Goal: Information Seeking & Learning: Learn about a topic

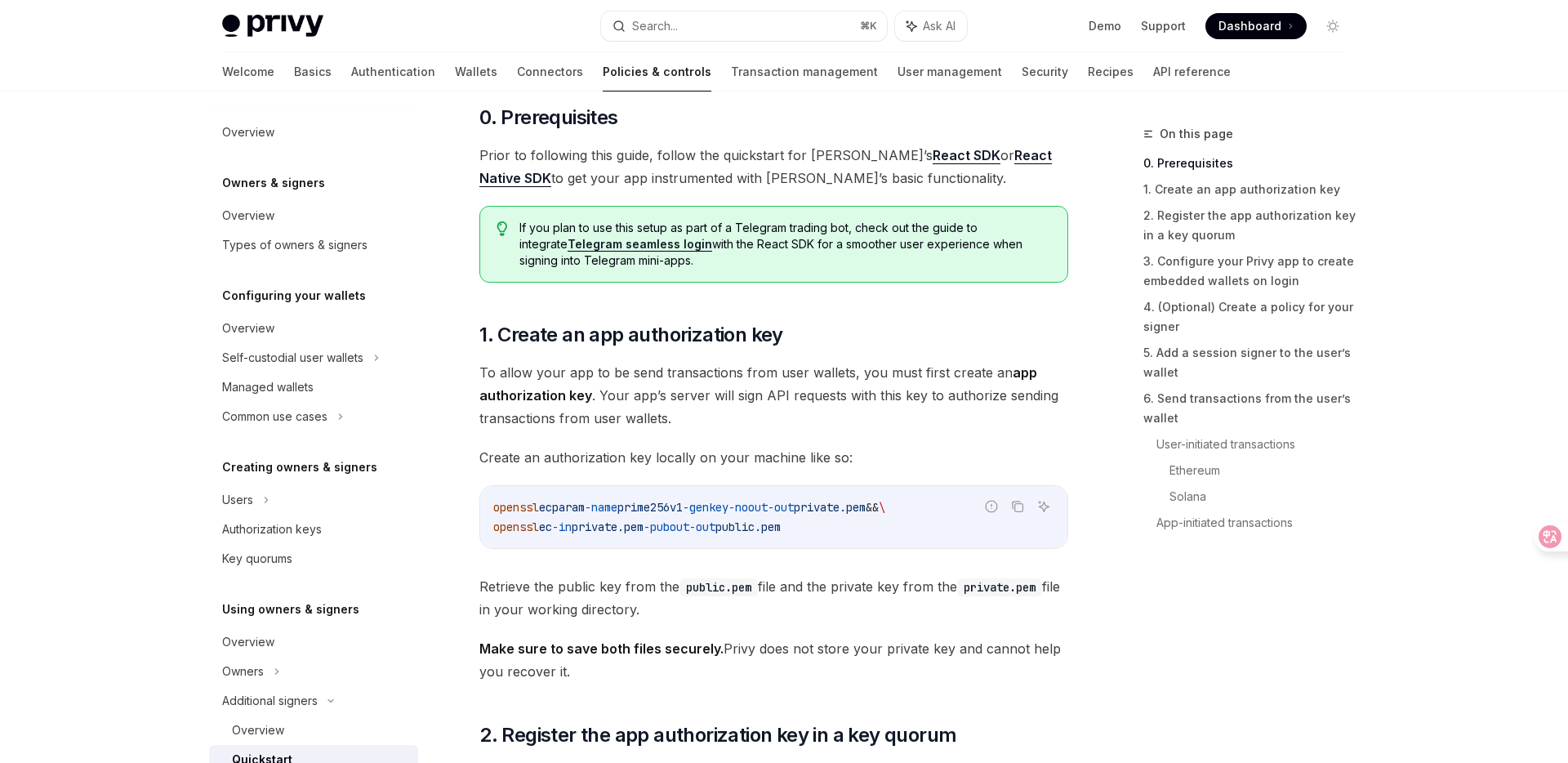
click at [1011, 36] on div "Demo Support Dashboard Dashboard" at bounding box center [1163, 25] width 366 height 26
click at [1153, 73] on link "API reference" at bounding box center [1192, 72] width 77 height 39
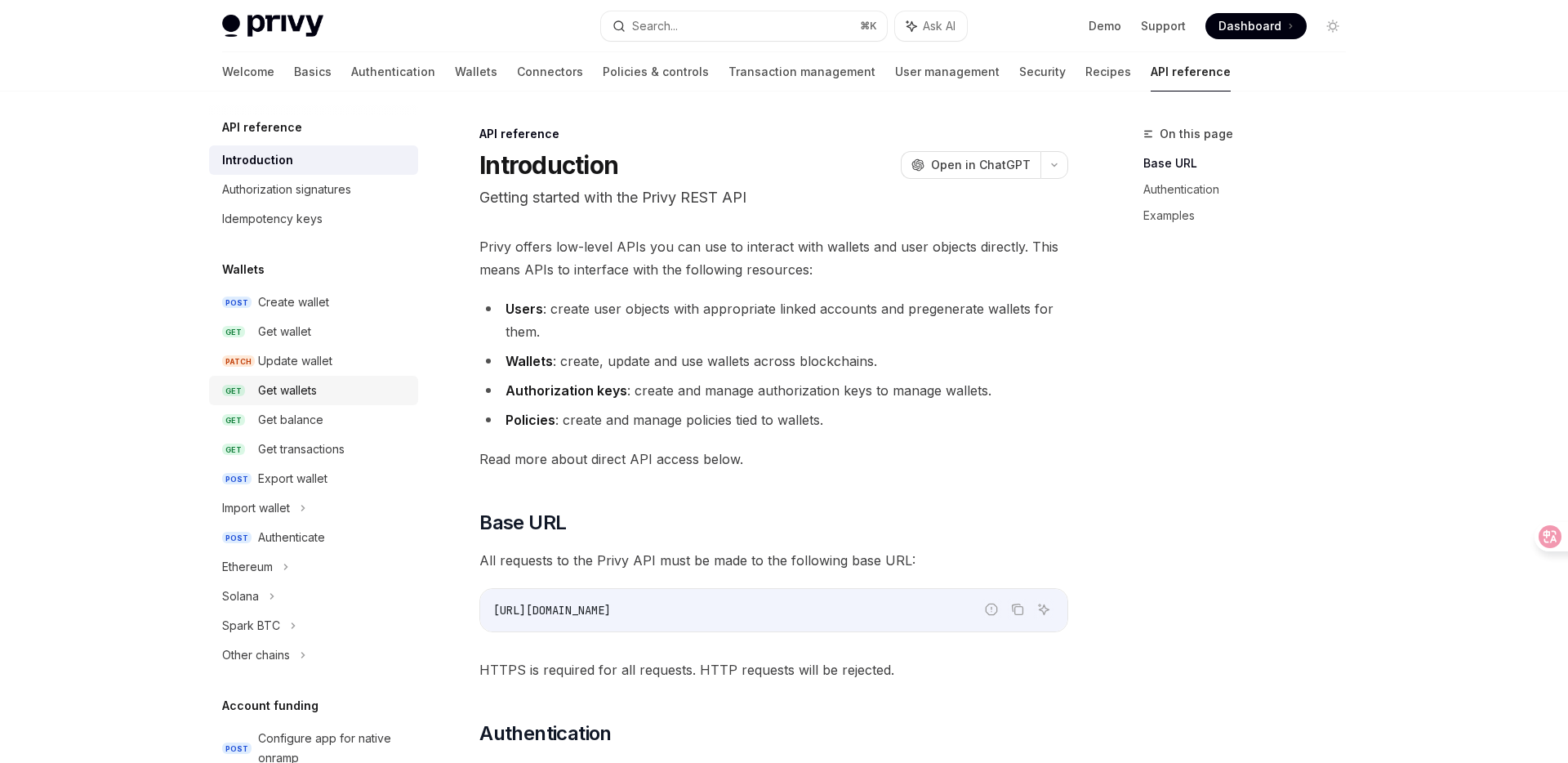
click at [302, 388] on div "Get wallets" at bounding box center [287, 390] width 59 height 20
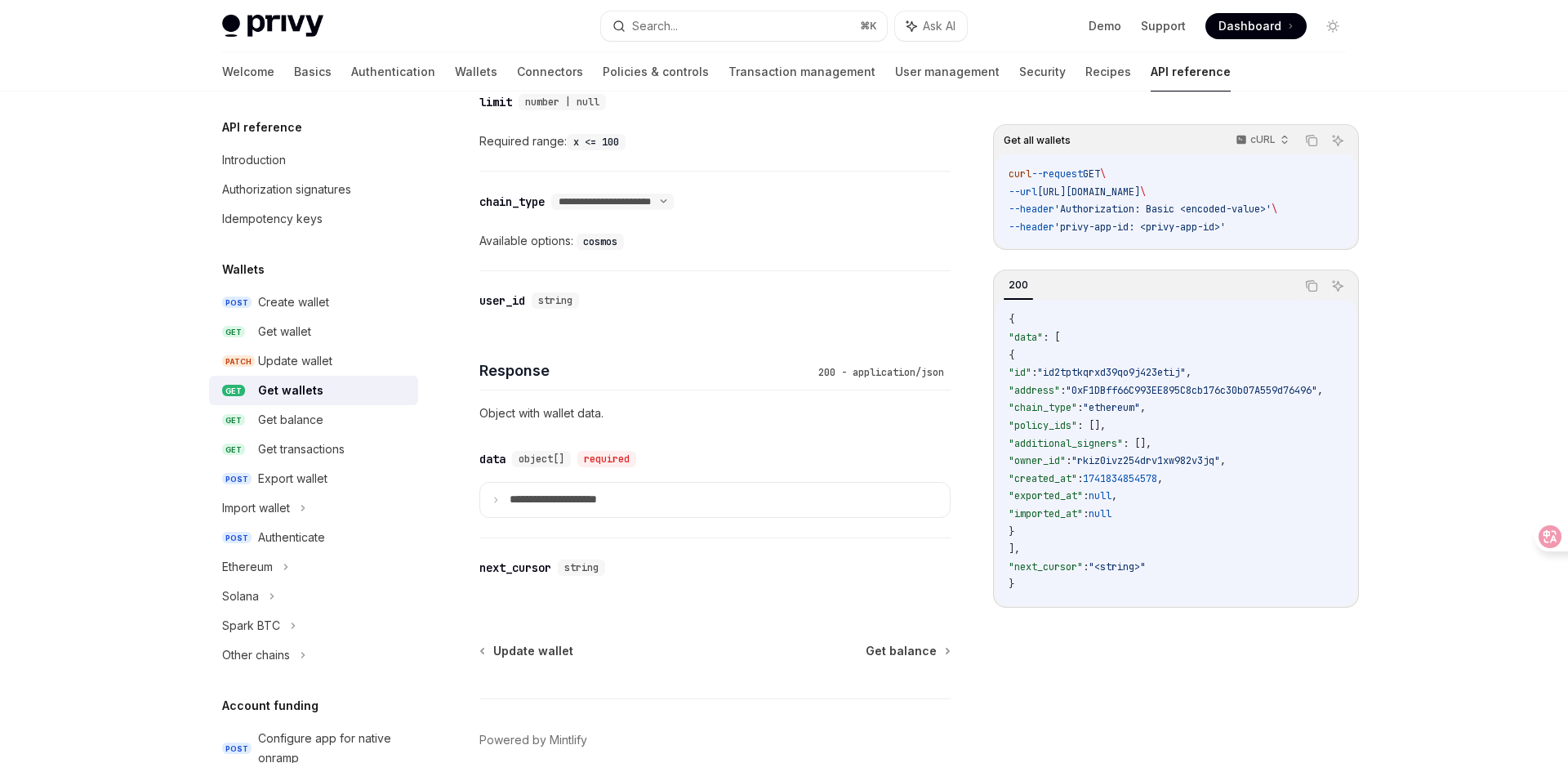
scroll to position [763, 0]
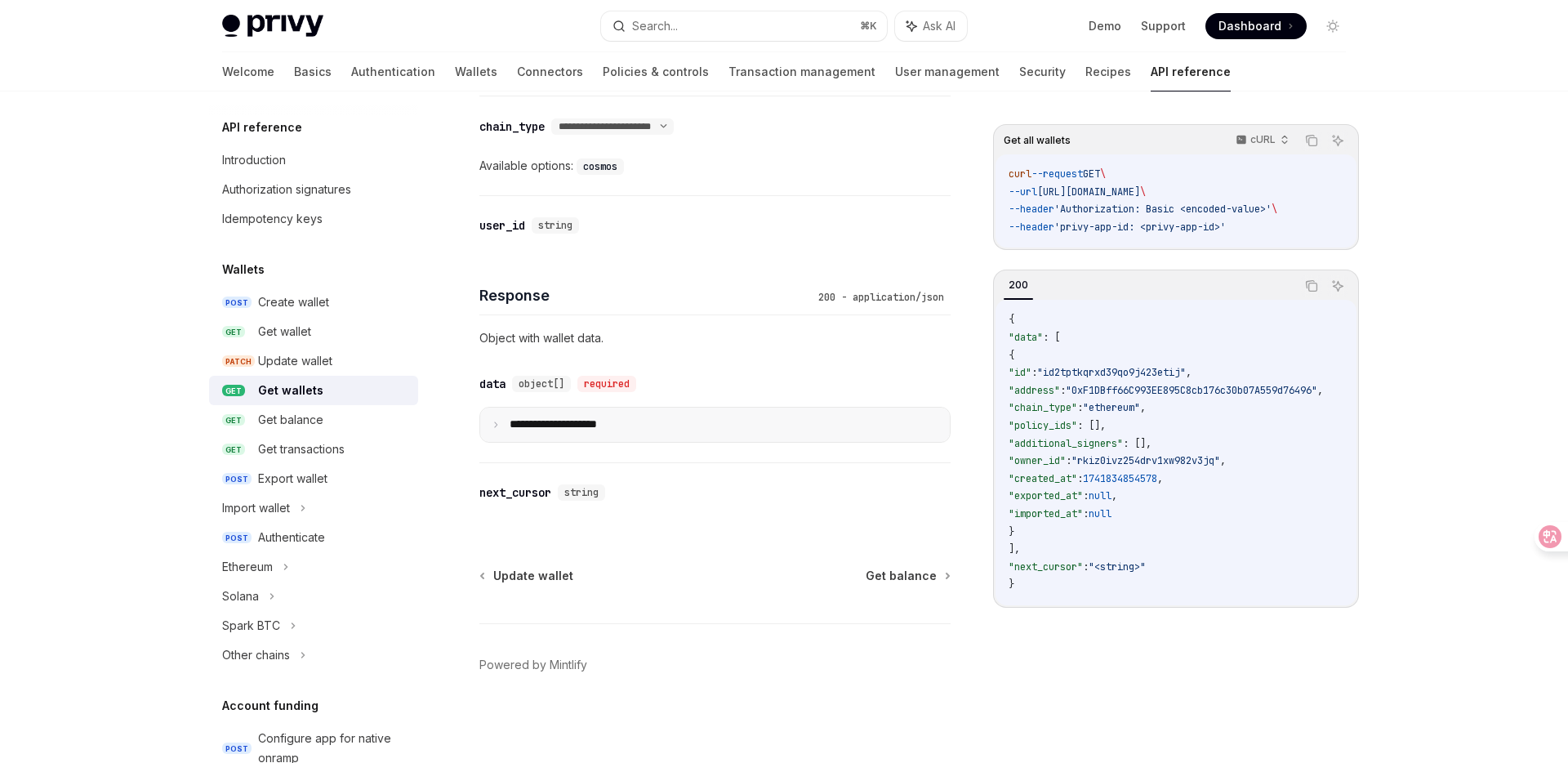
click at [497, 415] on summary "**********" at bounding box center [714, 425] width 470 height 34
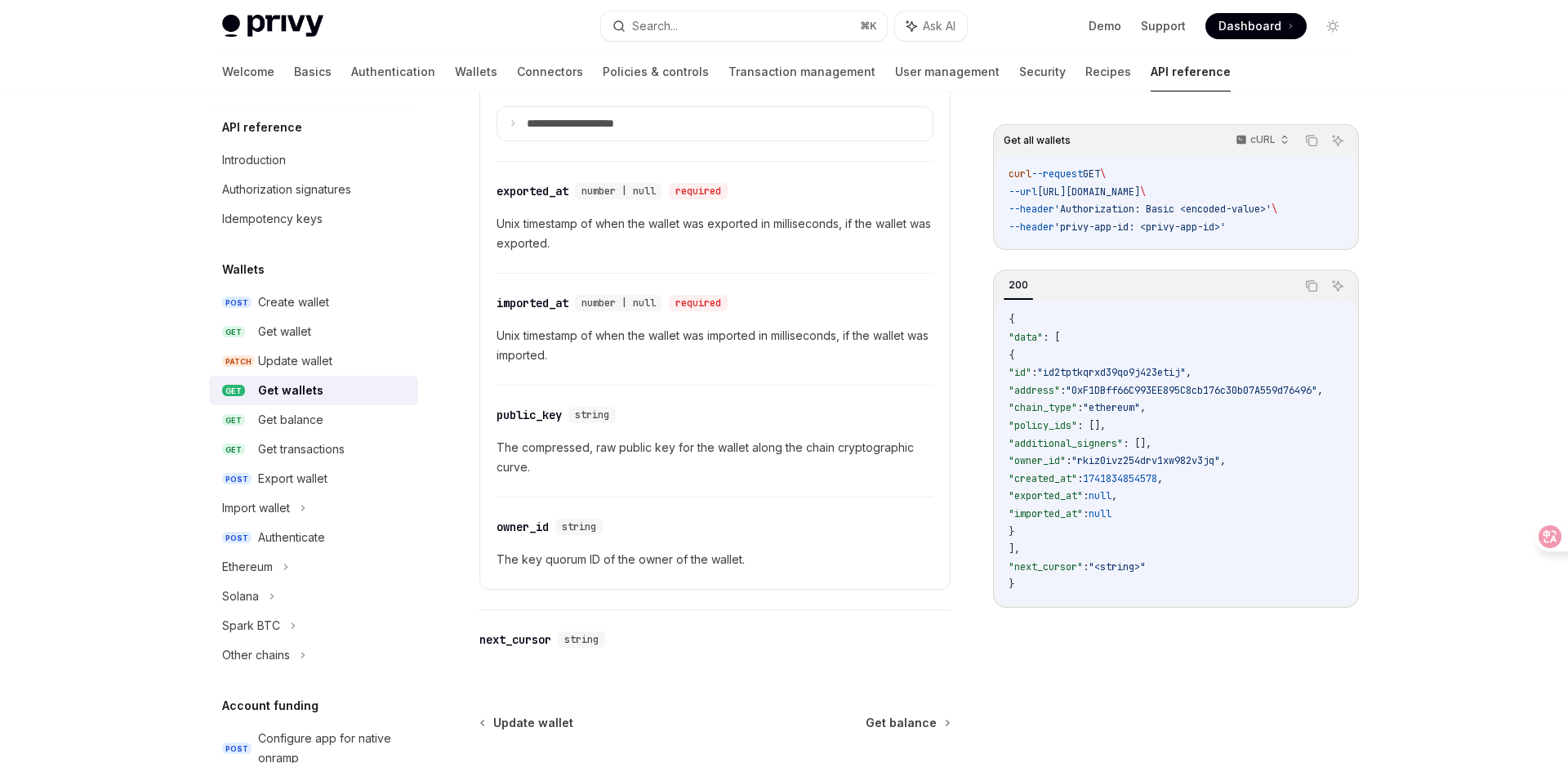
scroll to position [1873, 0]
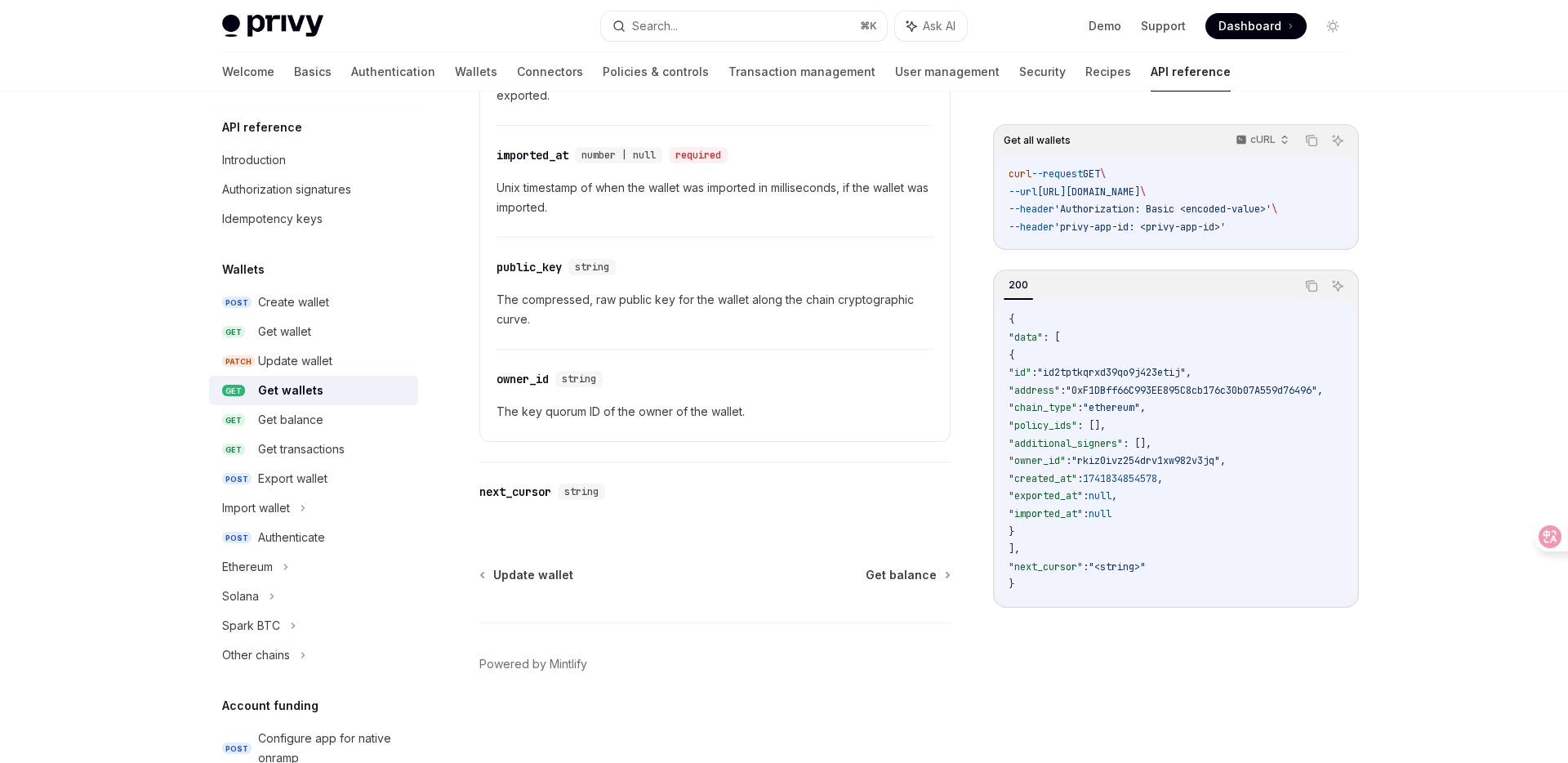
click at [736, 663] on footer "Powered by Mintlify" at bounding box center [714, 693] width 471 height 141
click at [315, 423] on div "Get balance" at bounding box center [290, 420] width 65 height 20
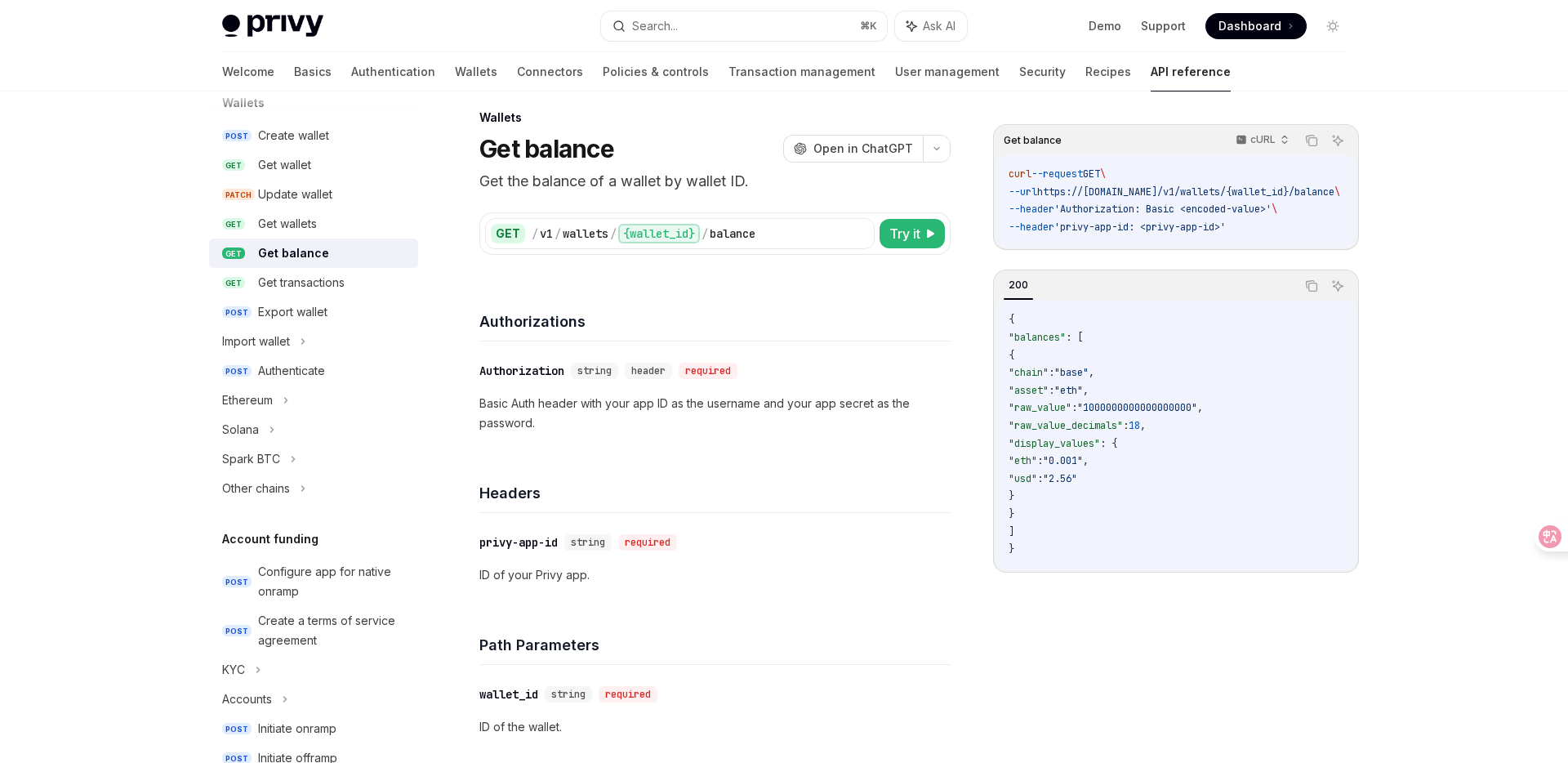
scroll to position [166, 0]
click at [301, 169] on div "Get wallet" at bounding box center [285, 166] width 53 height 20
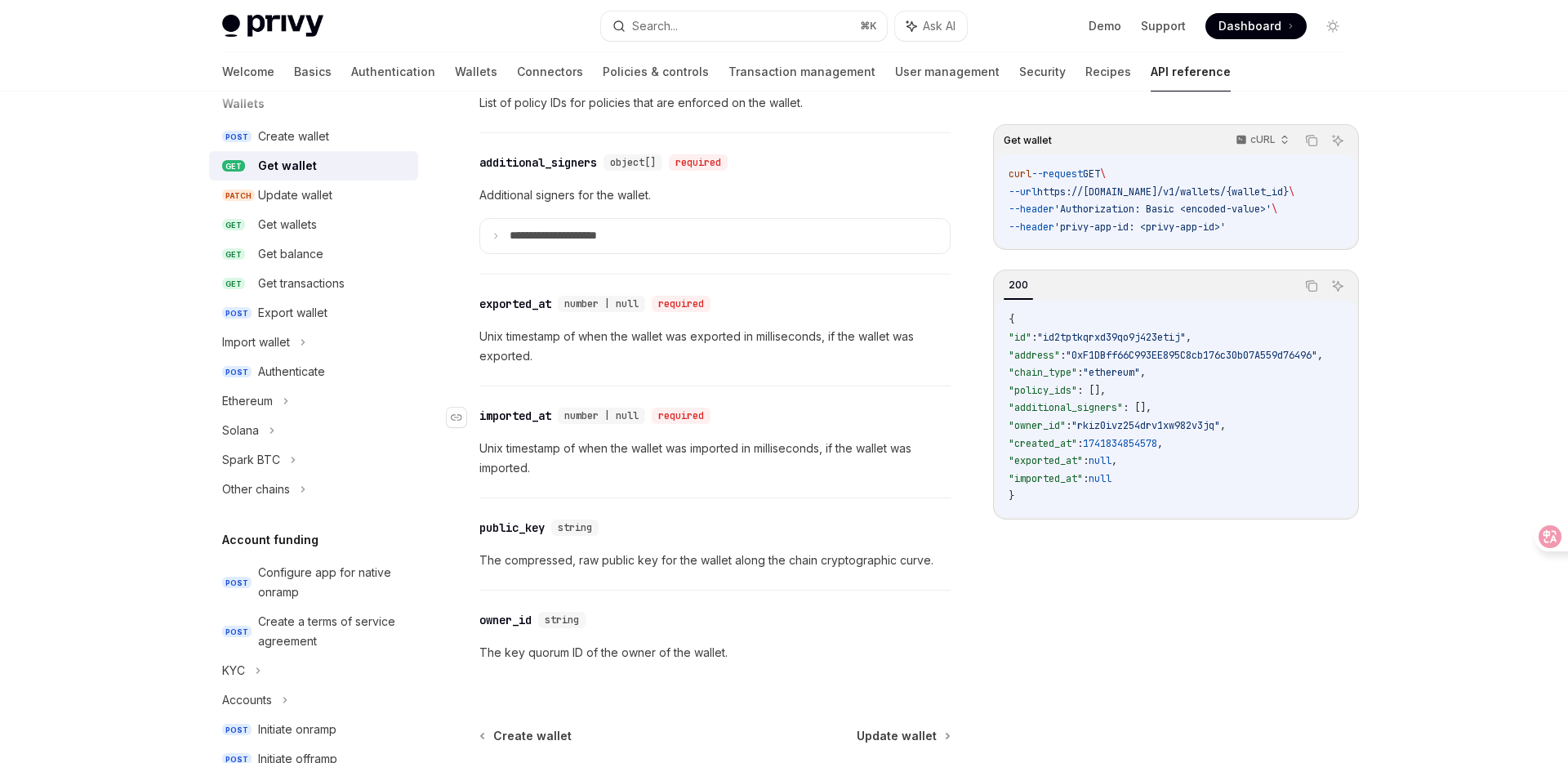
scroll to position [1260, 0]
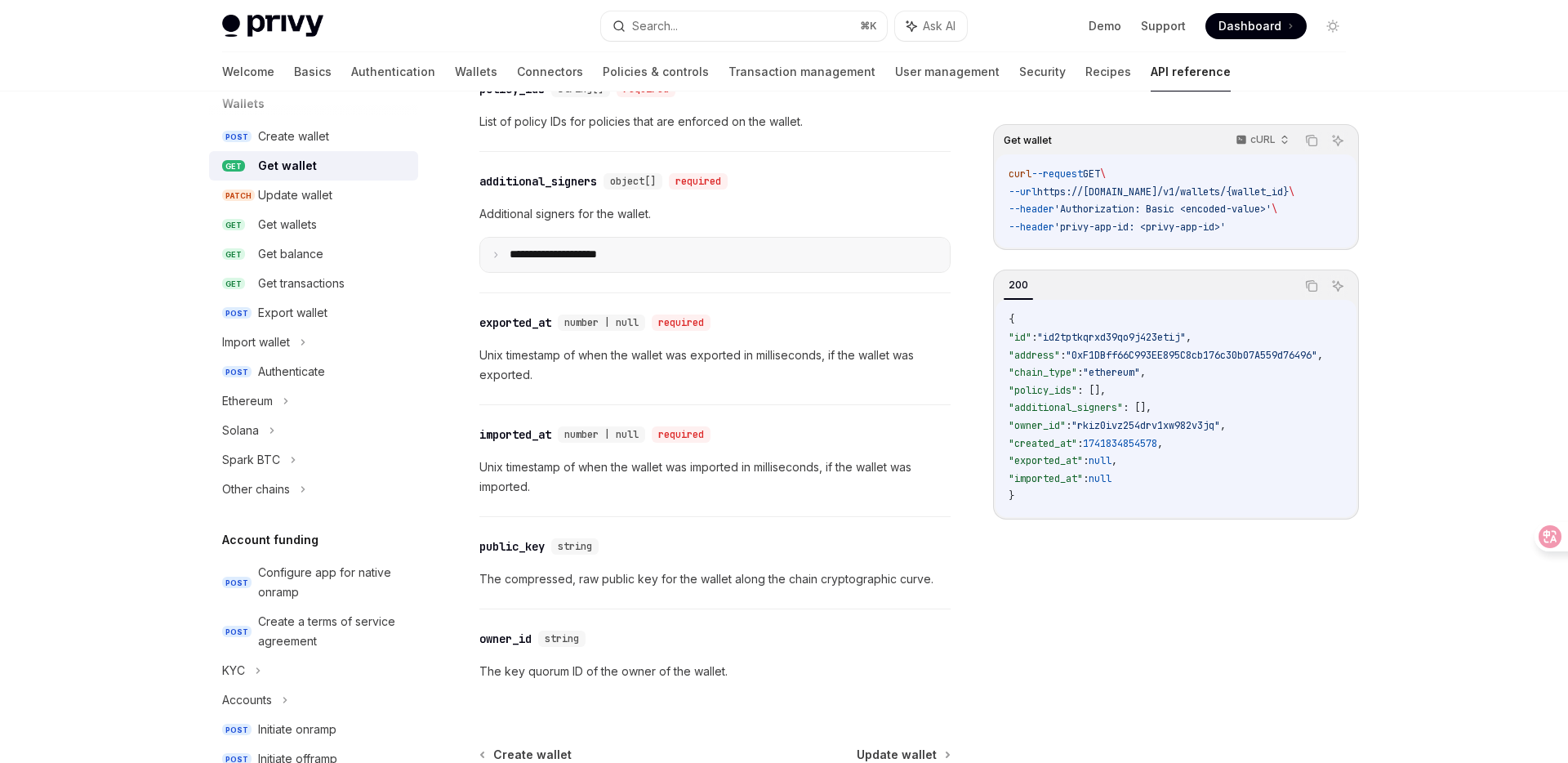
click at [500, 249] on summary "**********" at bounding box center [714, 255] width 470 height 34
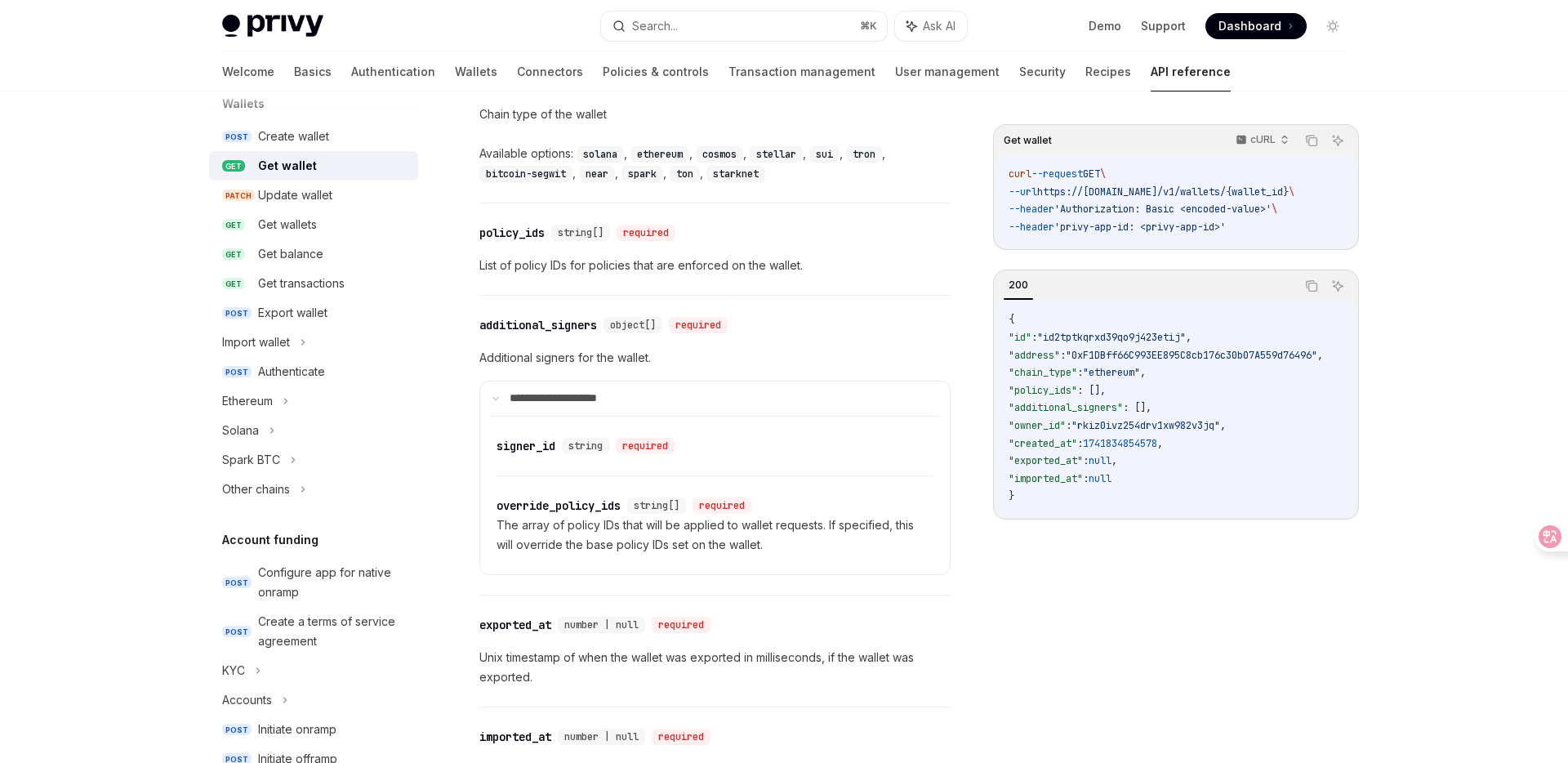
scroll to position [1105, 0]
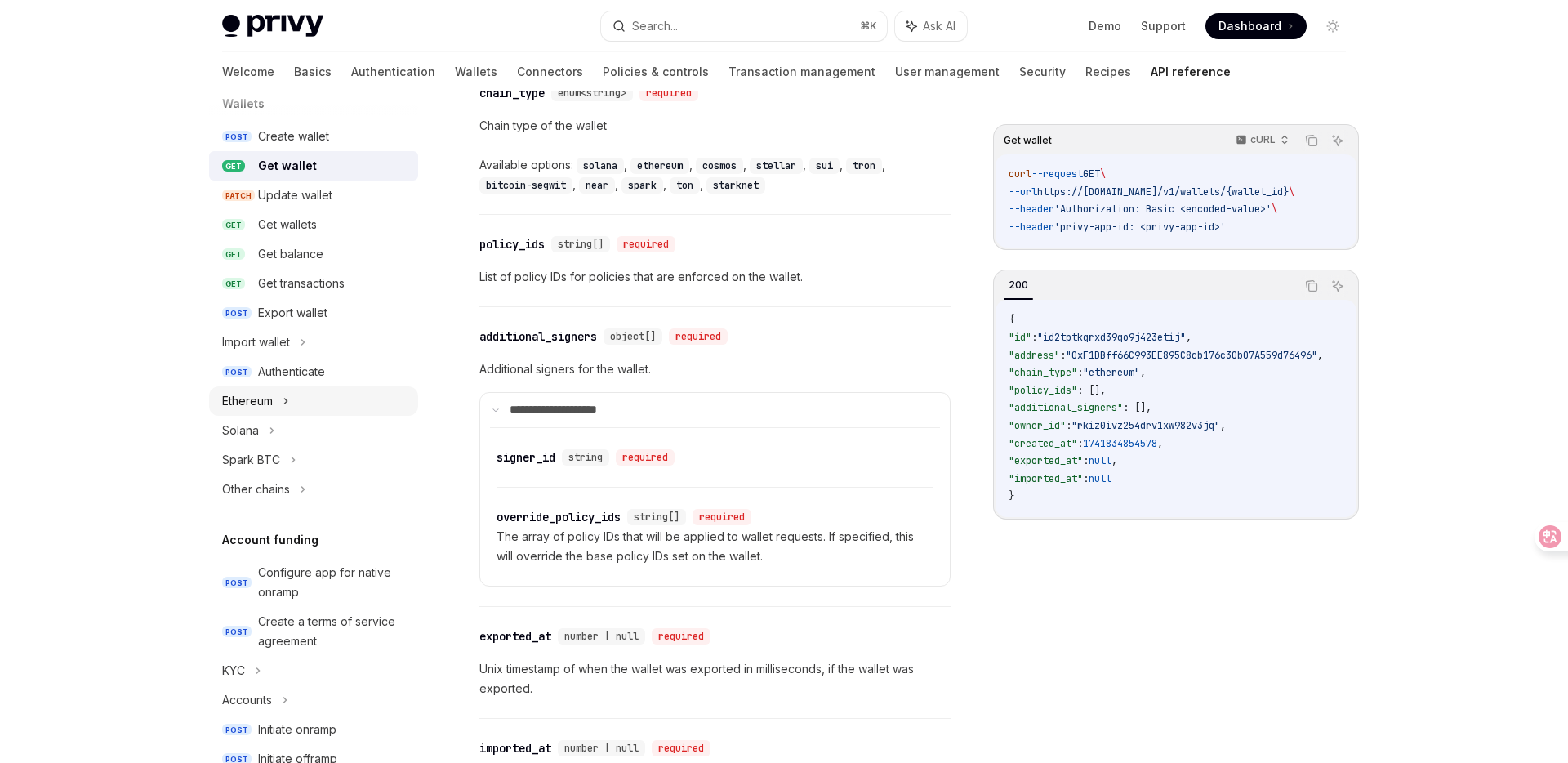
click at [285, 401] on icon at bounding box center [286, 401] width 7 height 20
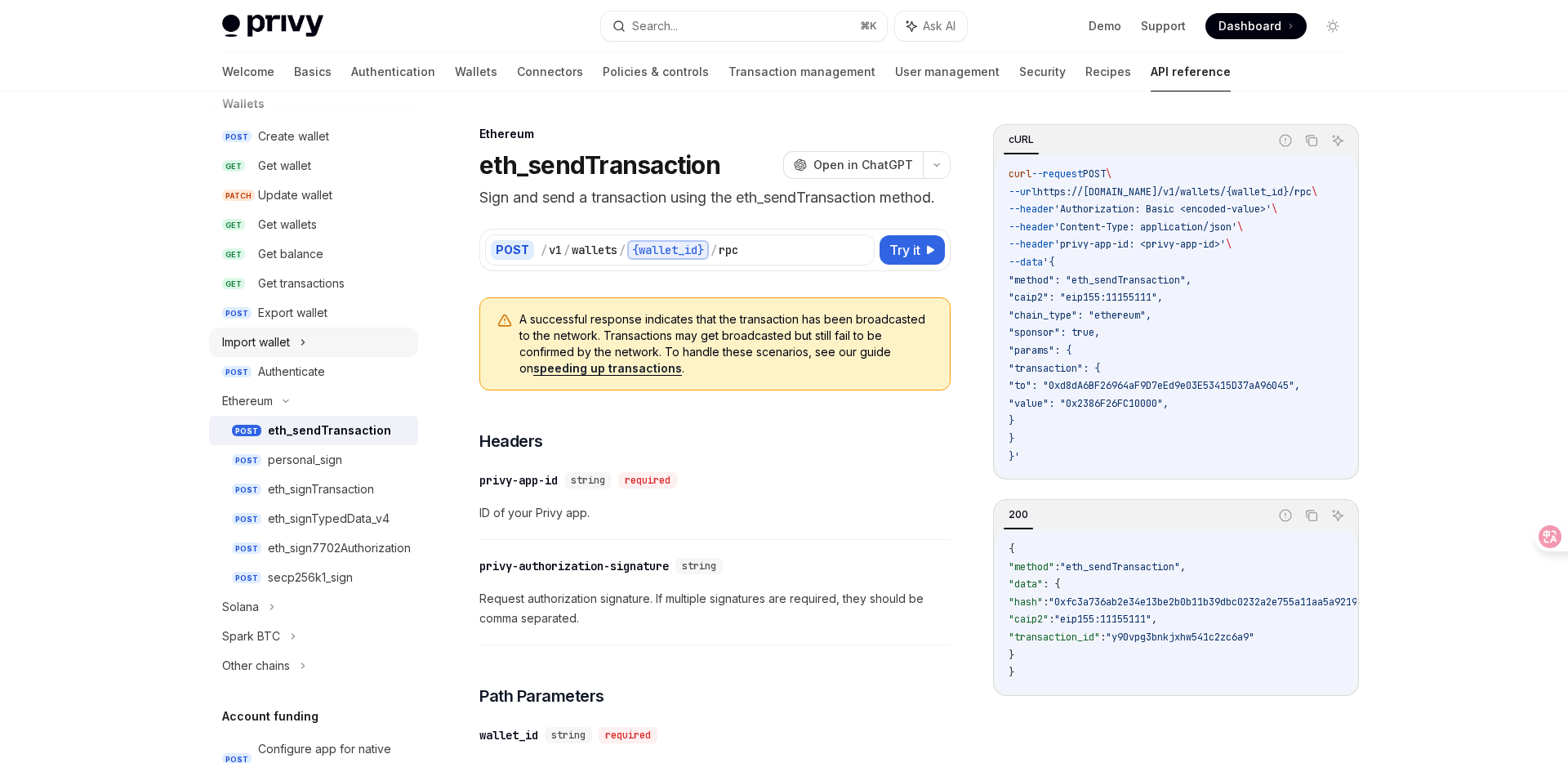
click at [307, 343] on icon at bounding box center [303, 342] width 7 height 20
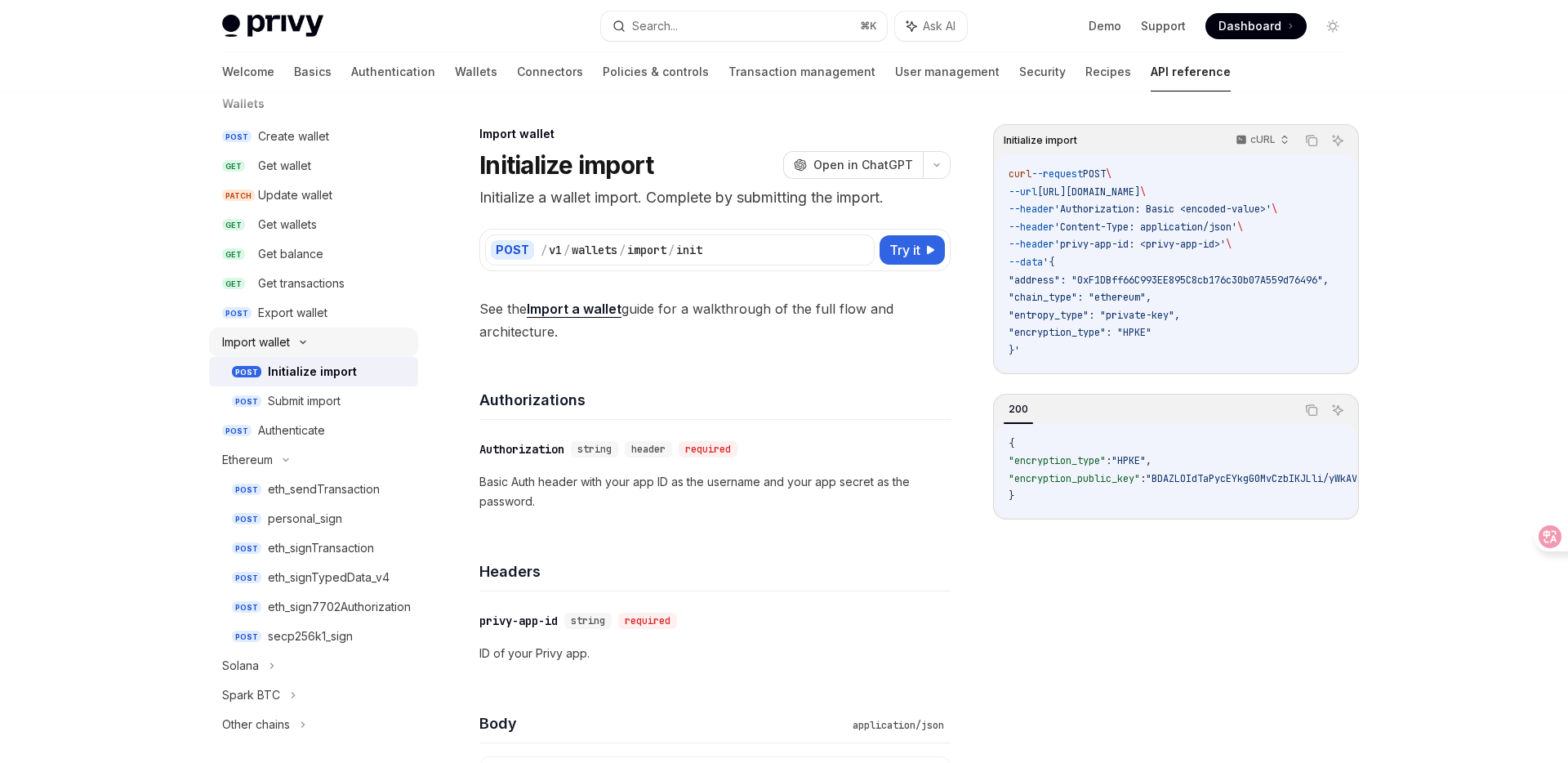
click at [307, 343] on icon at bounding box center [302, 342] width 20 height 7
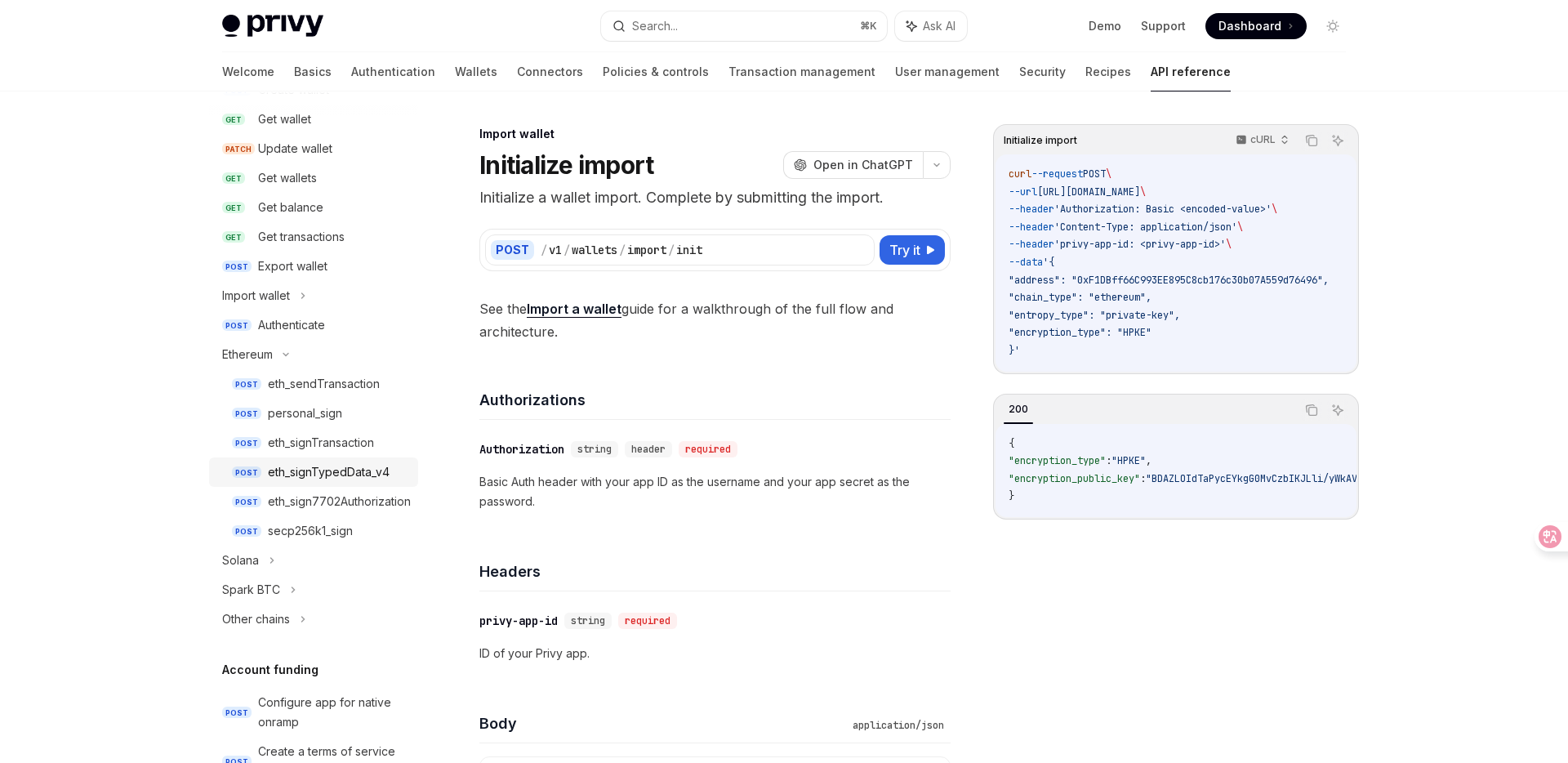
scroll to position [232, 0]
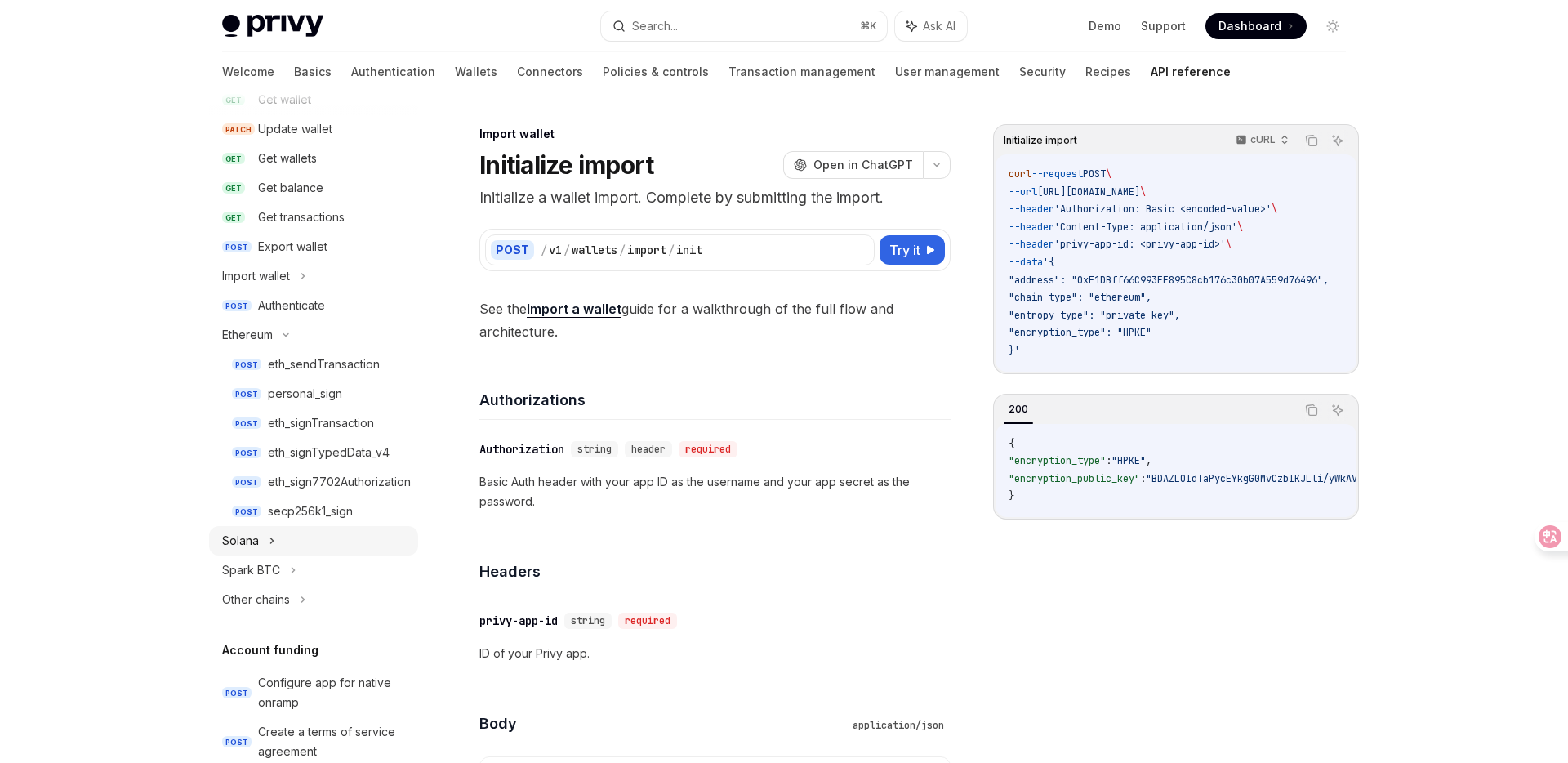
click at [275, 538] on div "Solana" at bounding box center [313, 540] width 209 height 30
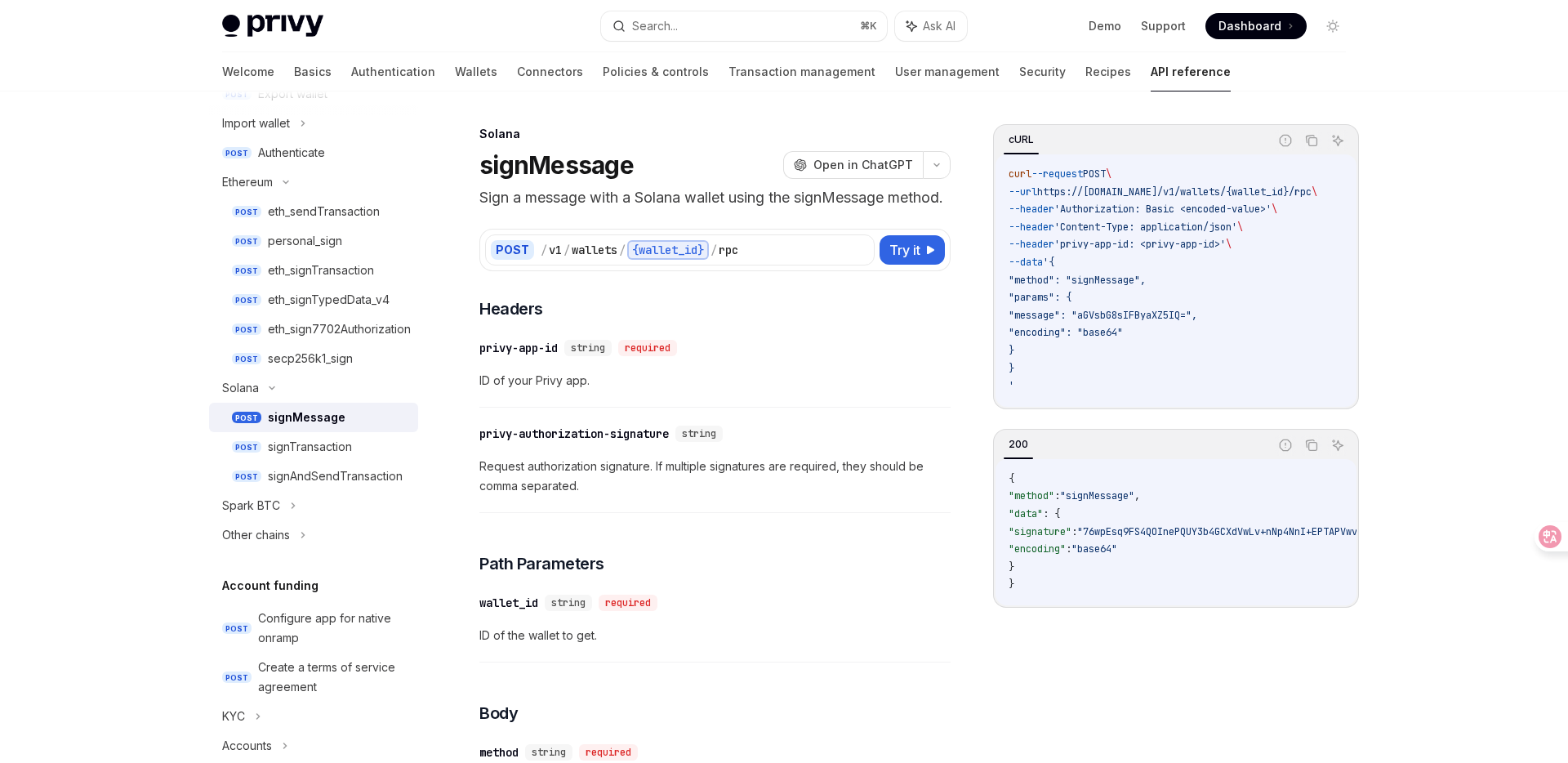
scroll to position [403, 0]
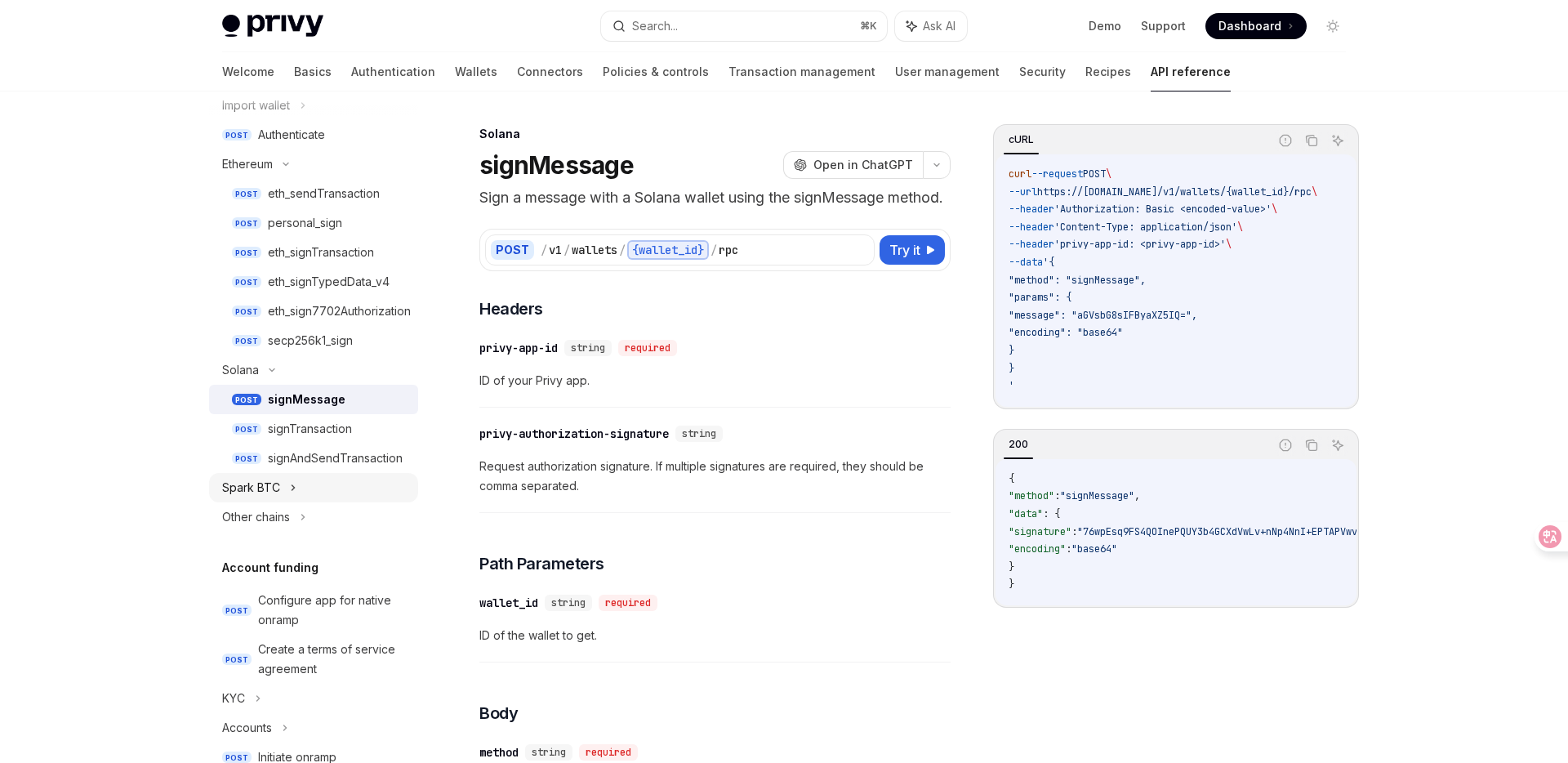
click at [290, 493] on icon at bounding box center [293, 487] width 7 height 20
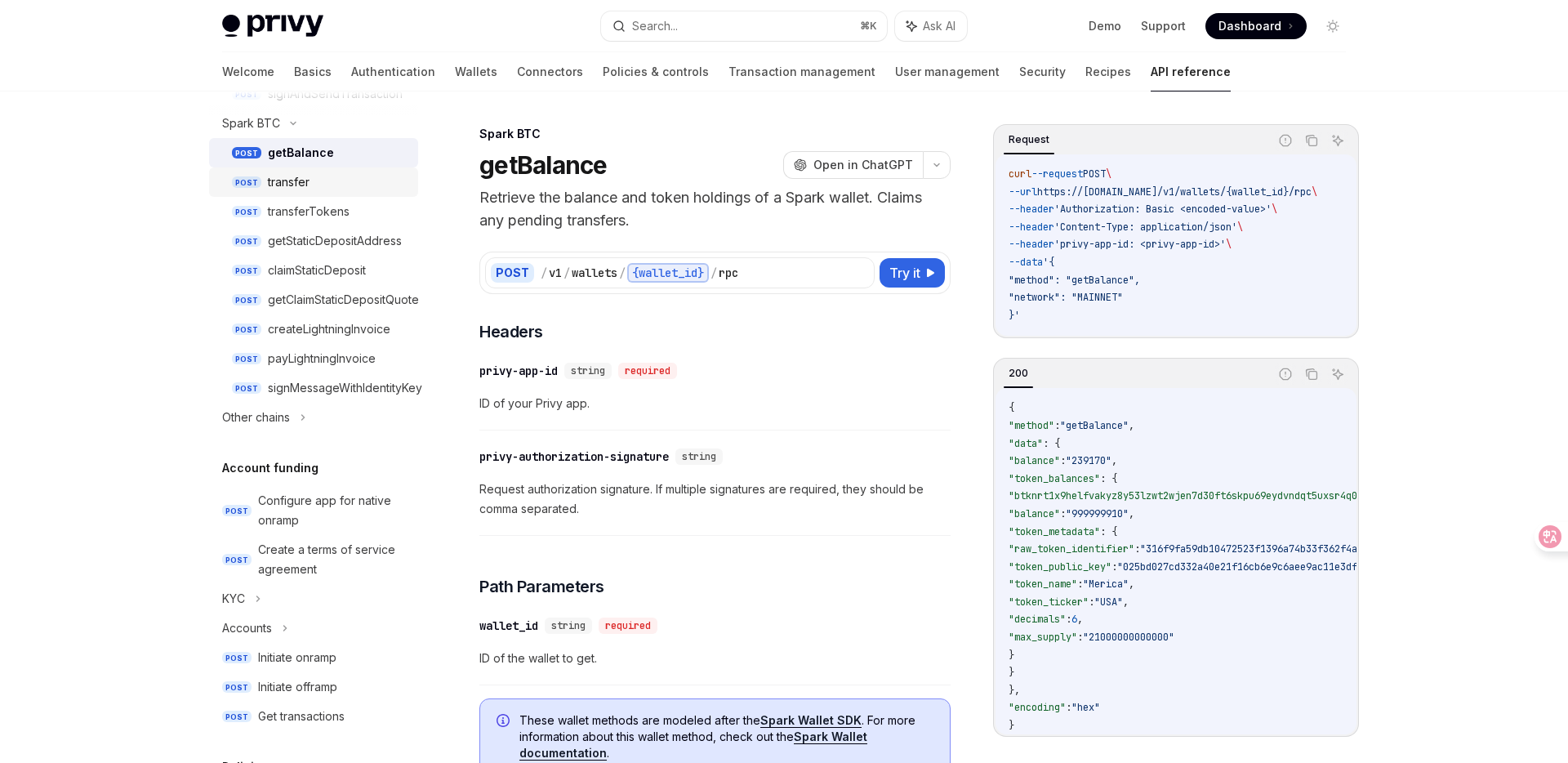
scroll to position [768, 0]
click at [299, 412] on div "Other chains" at bounding box center [313, 416] width 209 height 30
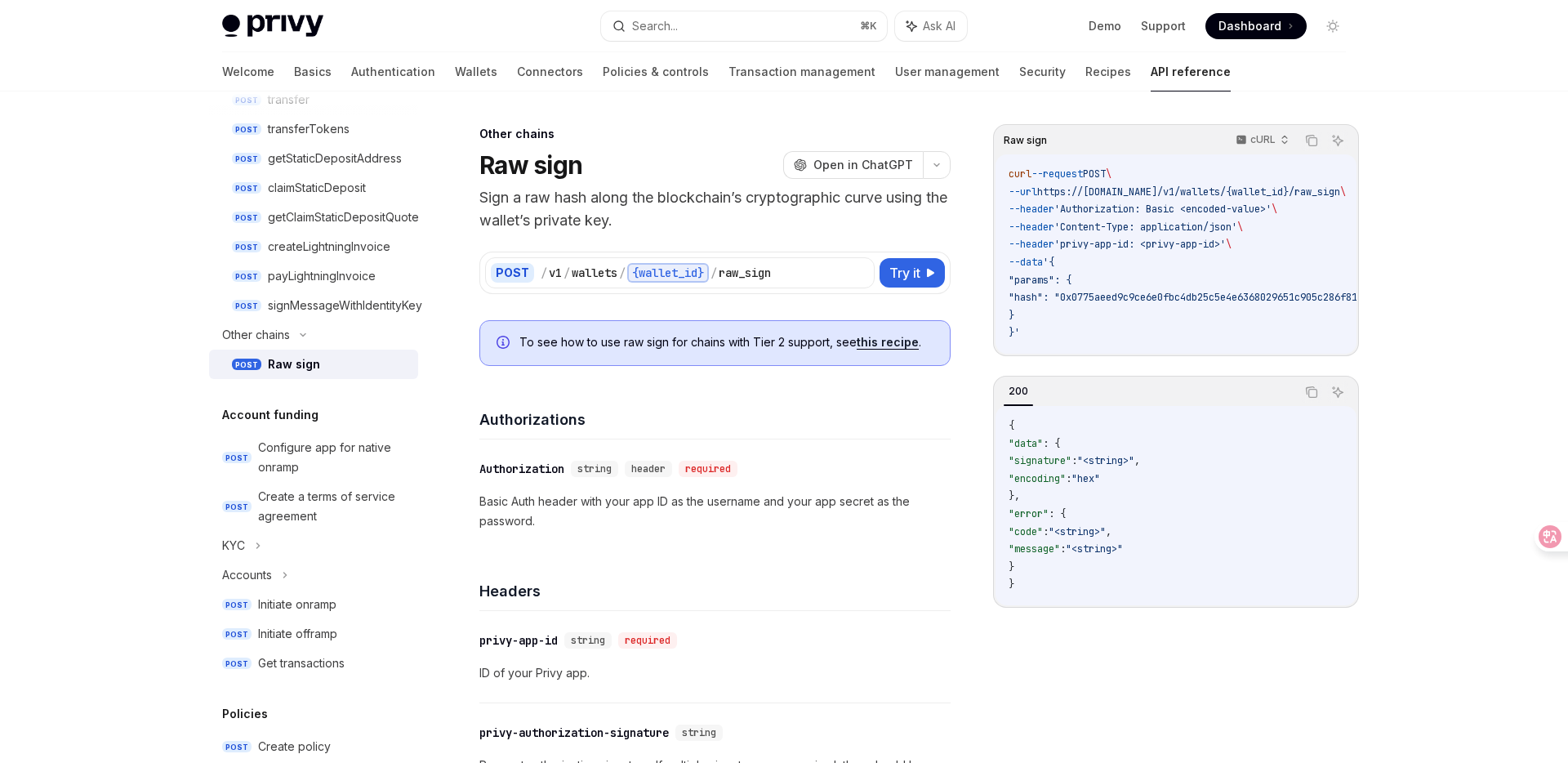
scroll to position [851, 0]
click at [261, 544] on icon at bounding box center [258, 545] width 7 height 20
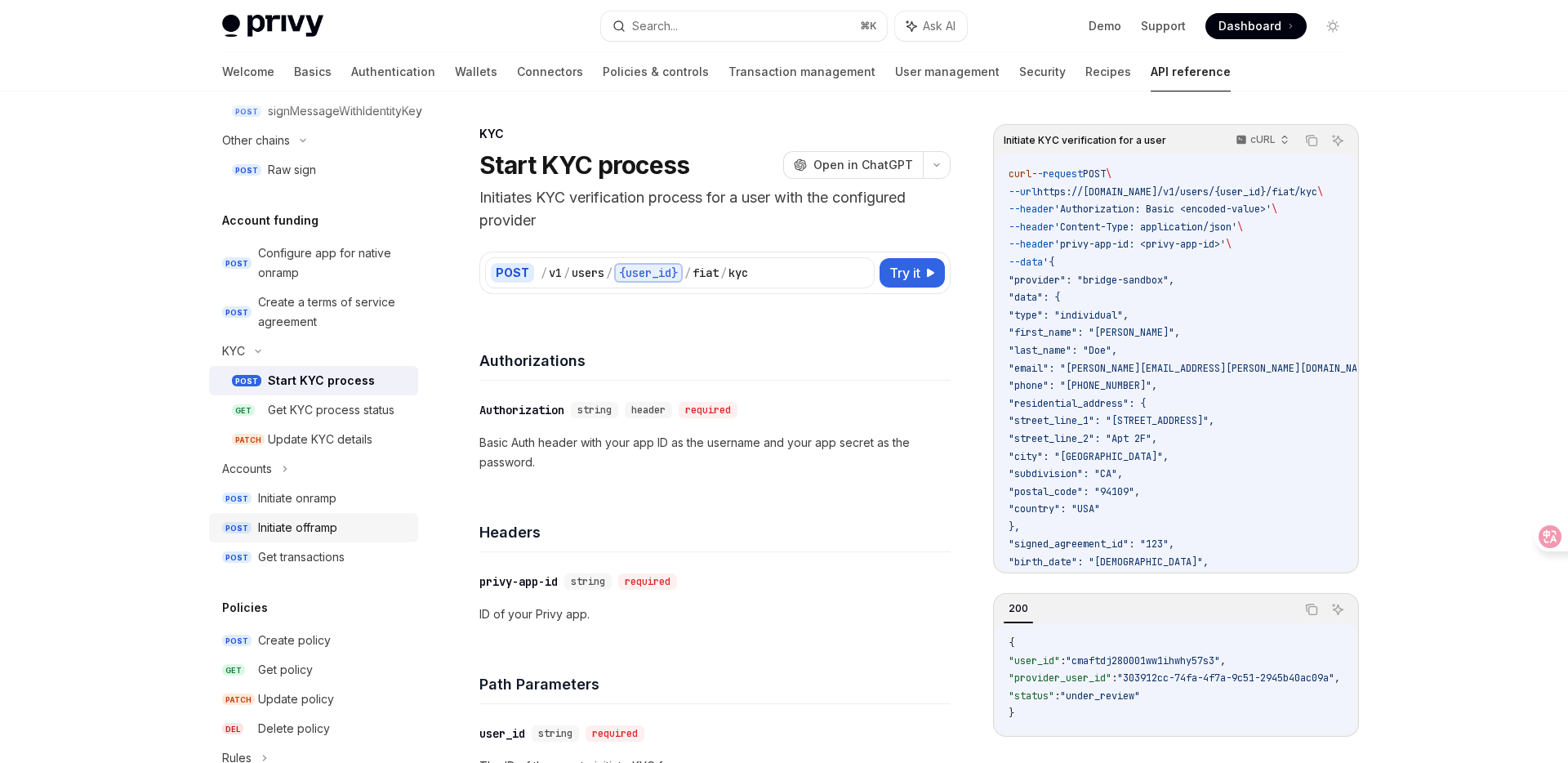
scroll to position [1079, 0]
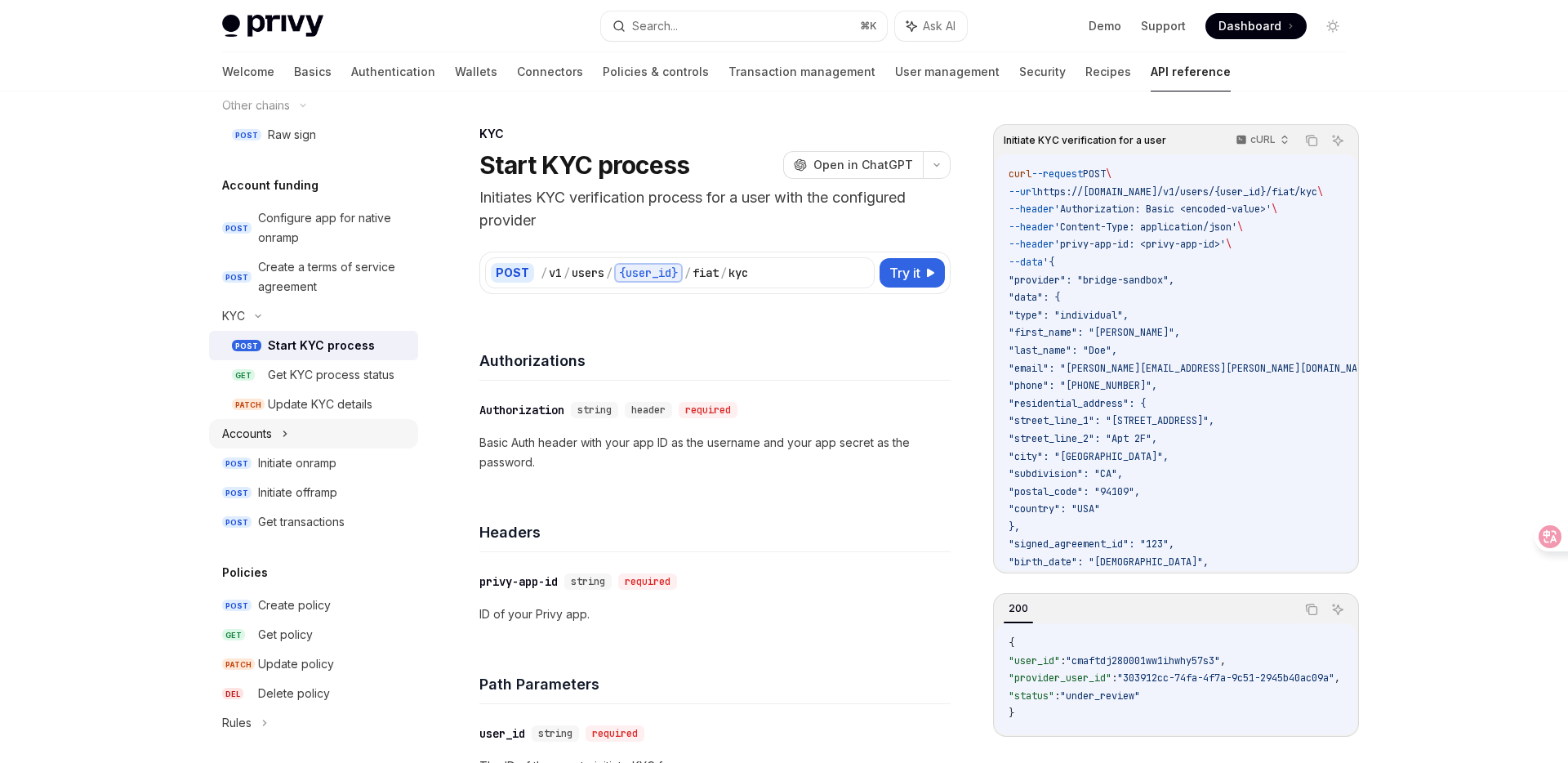
click at [287, 436] on icon at bounding box center [285, 433] width 7 height 20
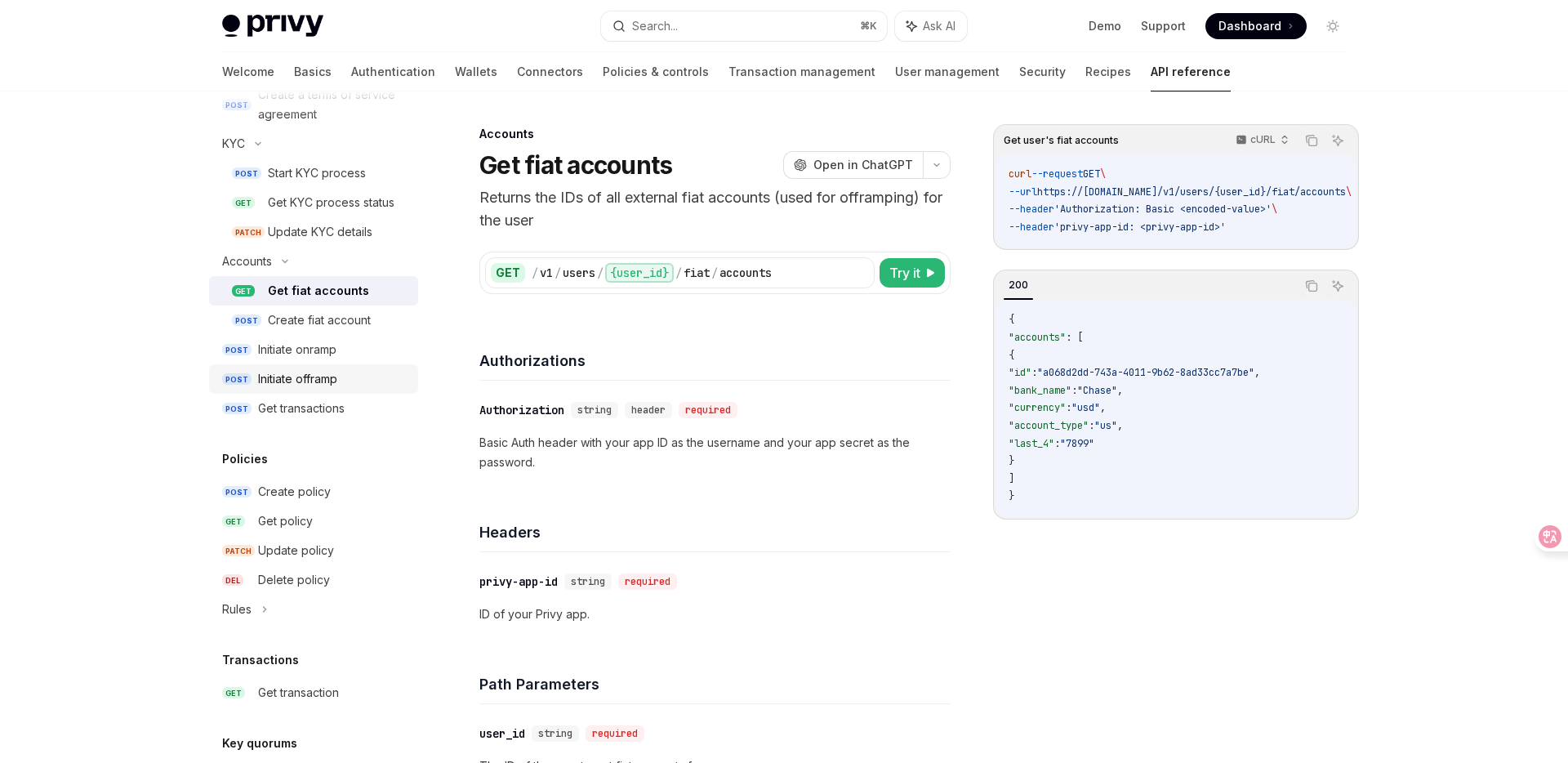
scroll to position [1253, 0]
click at [262, 595] on div "Rules" at bounding box center [313, 608] width 209 height 30
type textarea "*"
